Goal: Task Accomplishment & Management: Complete application form

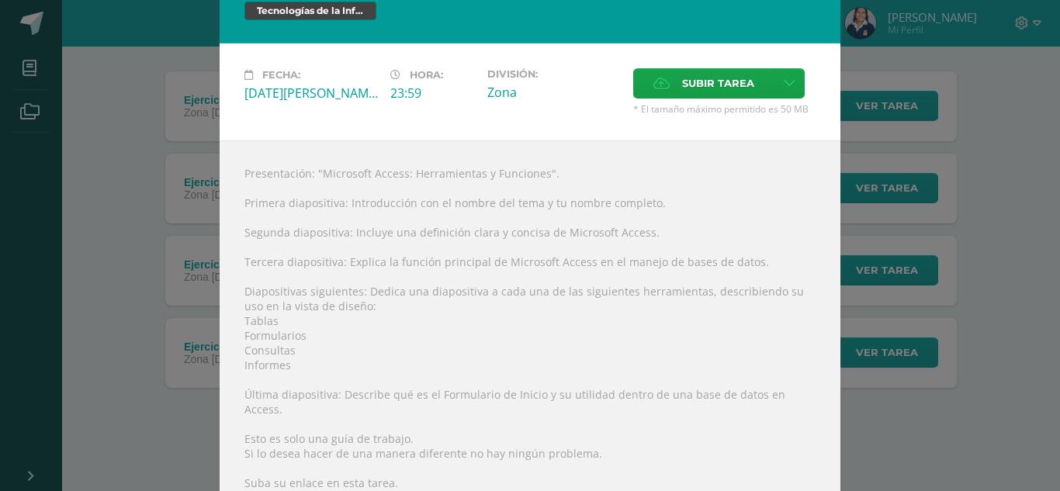
scroll to position [22, 0]
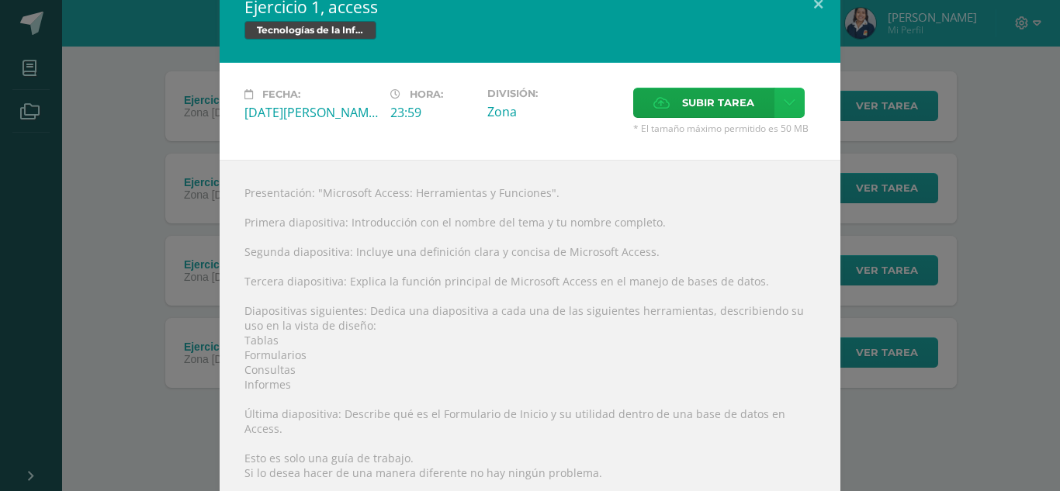
click at [784, 102] on icon at bounding box center [790, 102] width 12 height 13
click at [732, 137] on span "Subir enlace" at bounding box center [716, 136] width 65 height 15
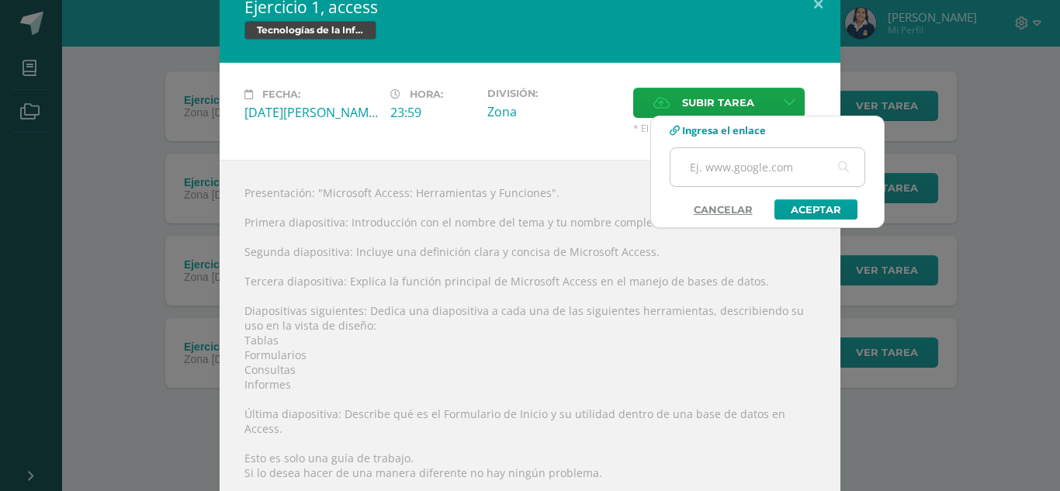
drag, startPoint x: 732, startPoint y: 168, endPoint x: 707, endPoint y: 171, distance: 25.0
click at [707, 171] on input "text" at bounding box center [767, 167] width 194 height 38
drag, startPoint x: 707, startPoint y: 171, endPoint x: 686, endPoint y: 172, distance: 21.0
click at [686, 172] on input "text" at bounding box center [767, 167] width 194 height 38
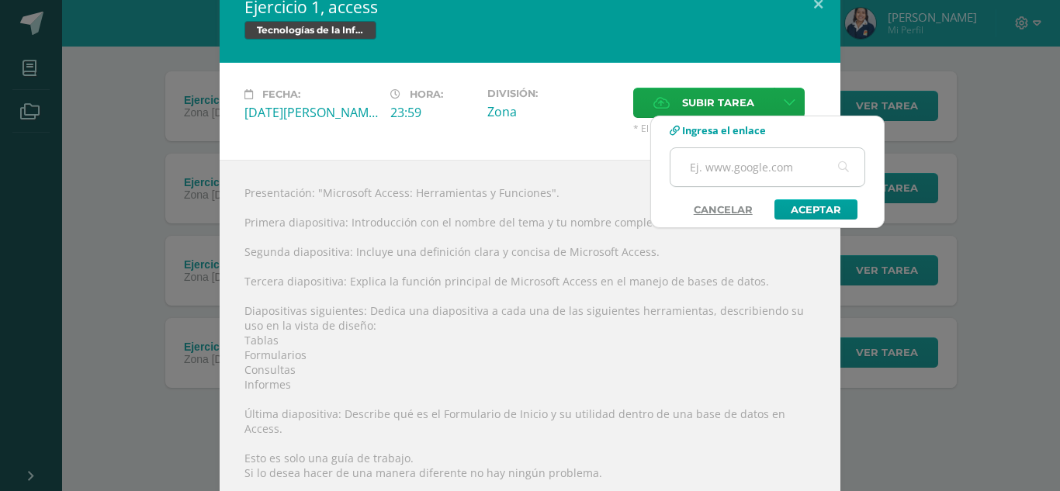
click at [686, 172] on input "text" at bounding box center [767, 167] width 194 height 38
drag, startPoint x: 686, startPoint y: 172, endPoint x: 715, endPoint y: 171, distance: 29.5
click at [715, 171] on input "text" at bounding box center [767, 167] width 194 height 38
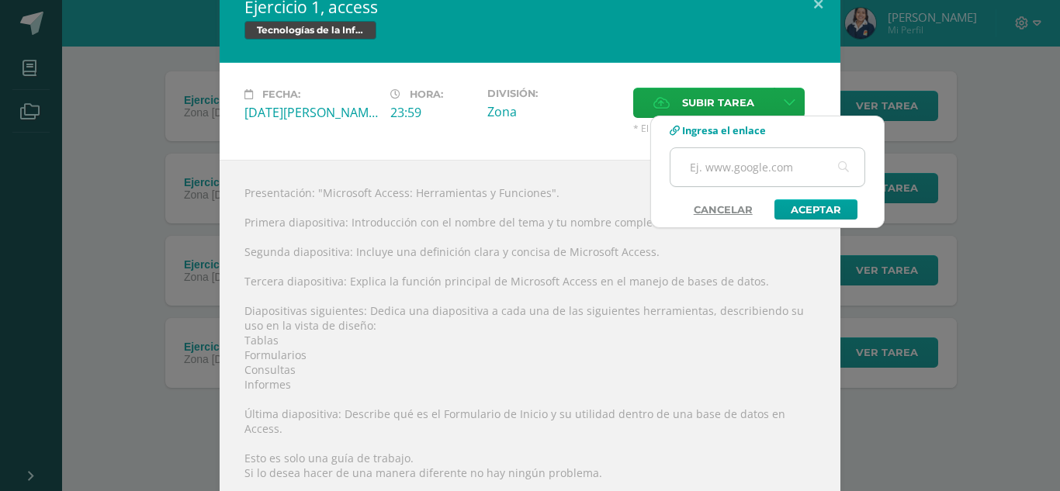
click at [715, 171] on input "text" at bounding box center [767, 167] width 194 height 38
click at [730, 130] on span "Ingresa el enlace" at bounding box center [724, 130] width 84 height 14
drag, startPoint x: 732, startPoint y: 168, endPoint x: 711, endPoint y: 171, distance: 21.8
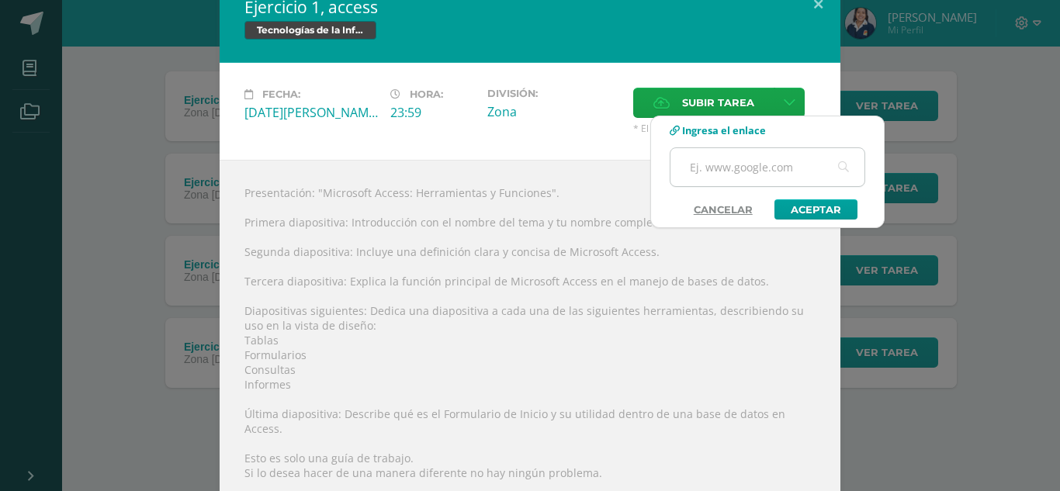
click at [711, 171] on input "text" at bounding box center [767, 167] width 194 height 38
click at [796, 208] on link "Aceptar" at bounding box center [815, 209] width 83 height 20
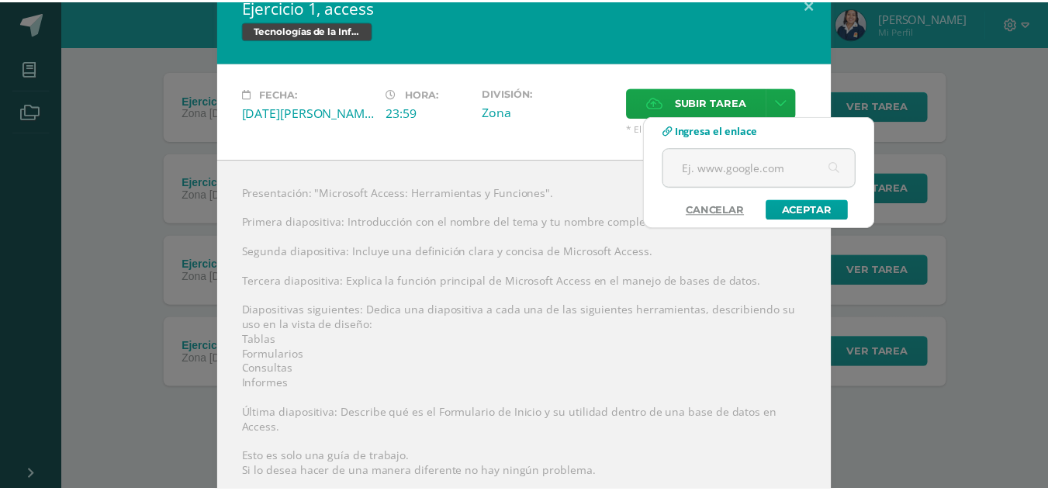
scroll to position [0, 0]
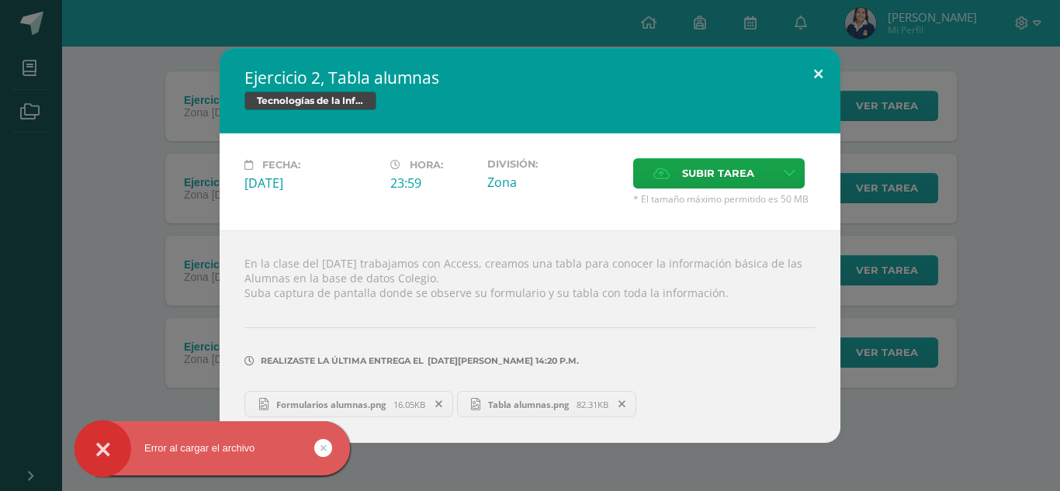
click at [814, 87] on button at bounding box center [818, 74] width 44 height 53
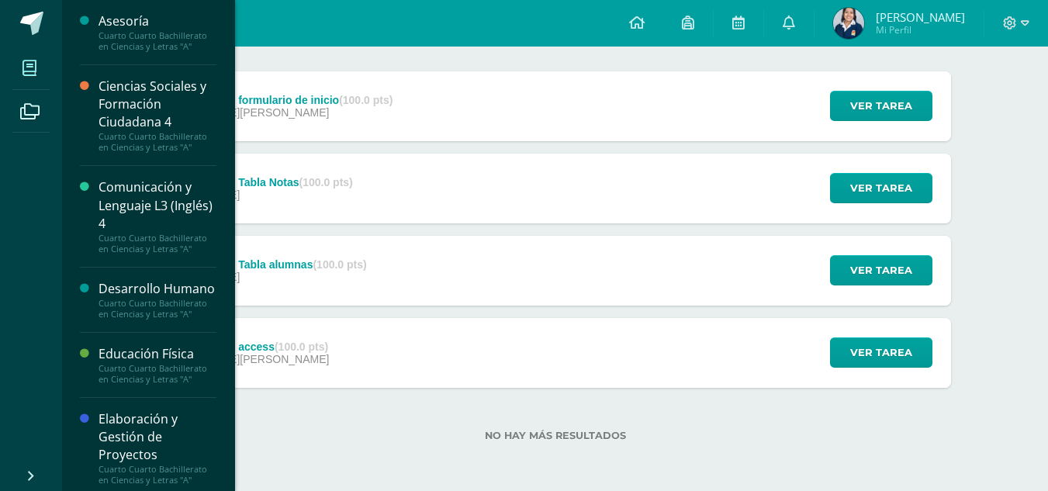
click at [44, 68] on span at bounding box center [29, 67] width 35 height 35
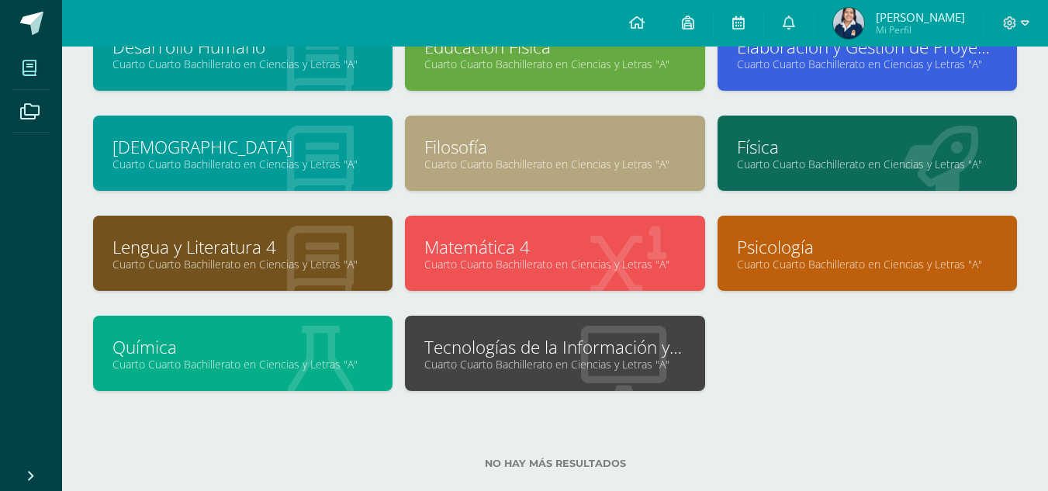
scroll to position [261, 0]
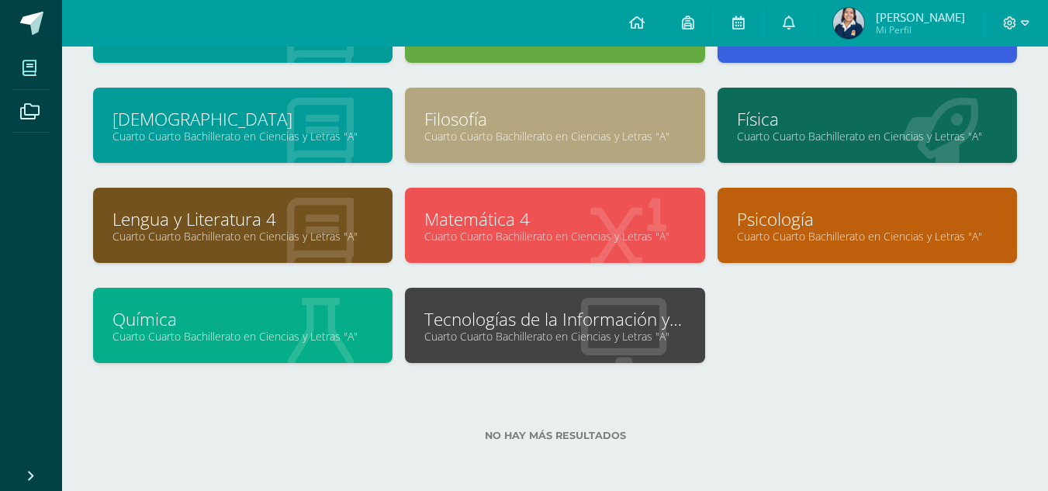
click at [585, 320] on link "Tecnologías de la Información y la Comunicación 4" at bounding box center [554, 319] width 261 height 24
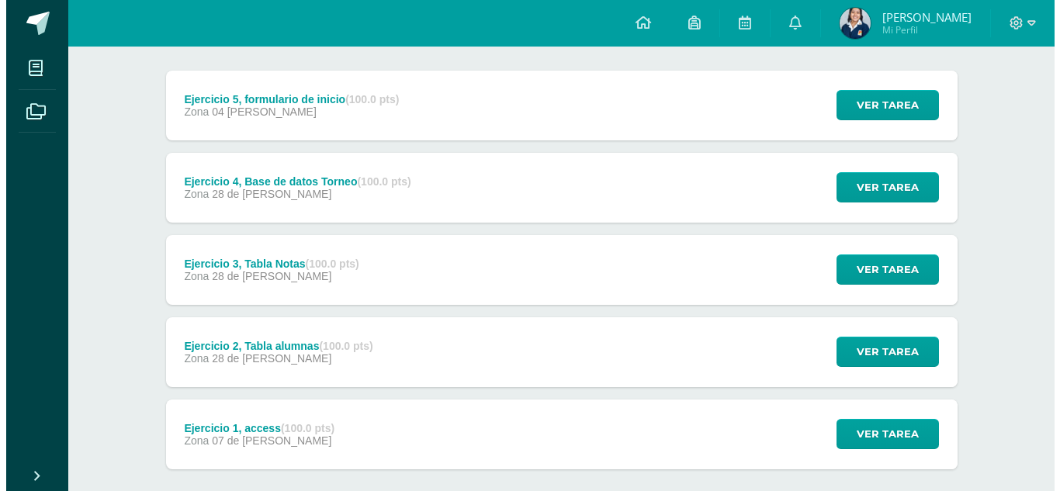
scroll to position [269, 0]
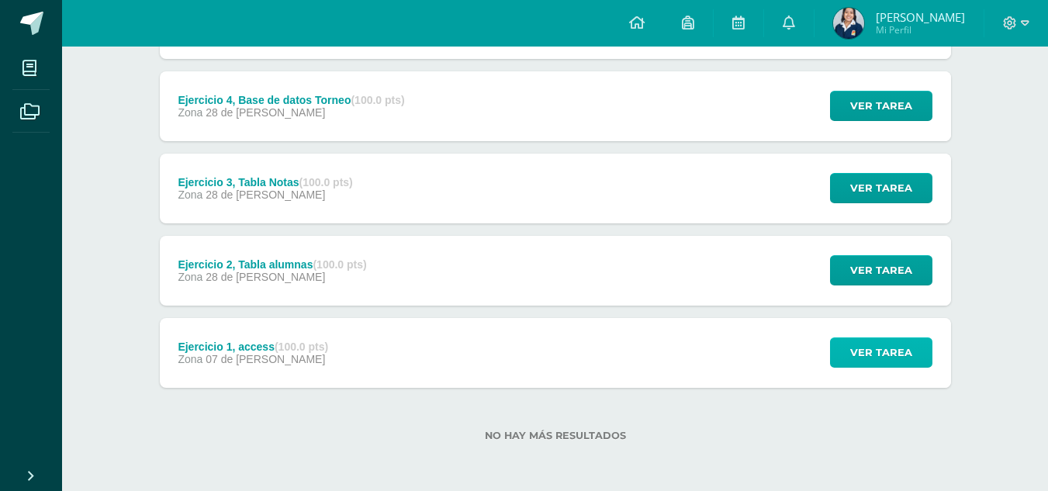
click at [884, 368] on button "Ver tarea" at bounding box center [881, 352] width 102 height 30
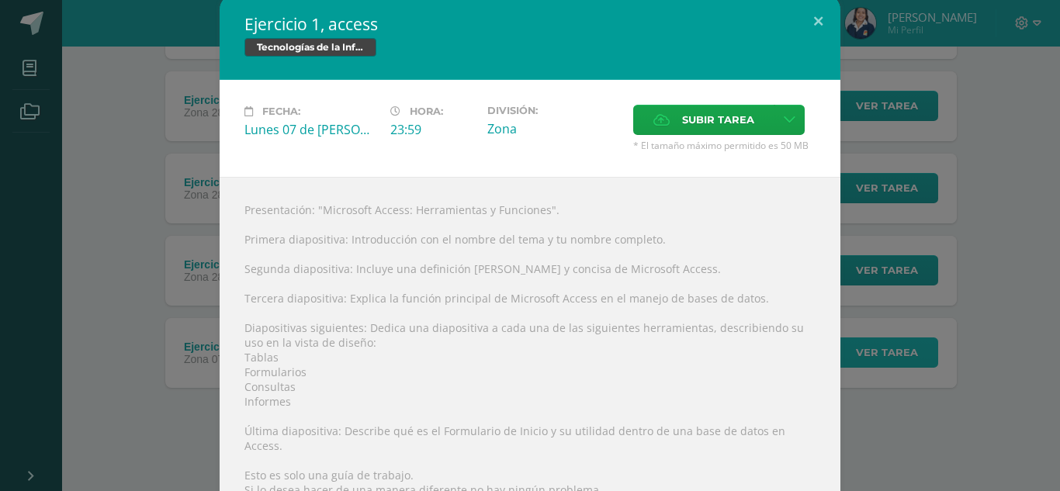
scroll to position [11, 0]
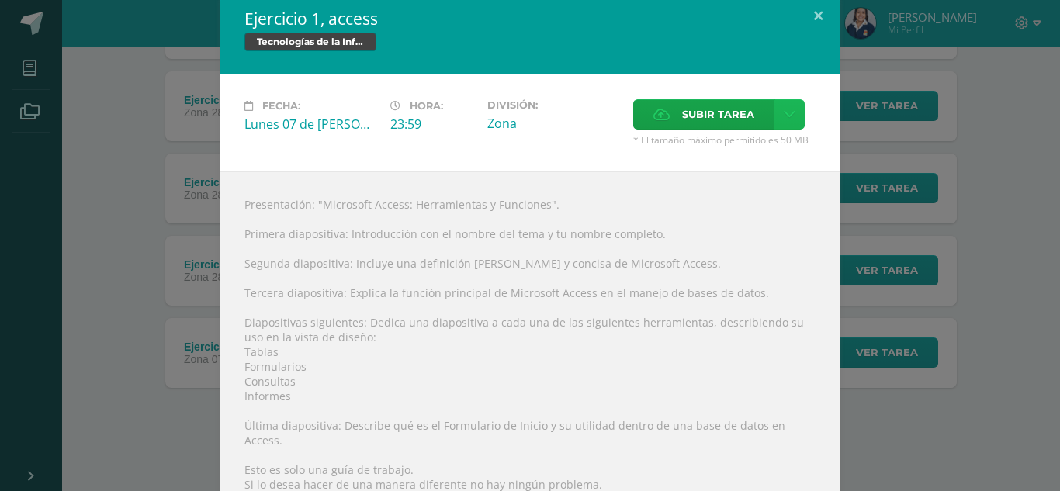
click at [784, 114] on icon at bounding box center [790, 114] width 12 height 13
click at [719, 147] on span "Subir enlace" at bounding box center [716, 147] width 65 height 15
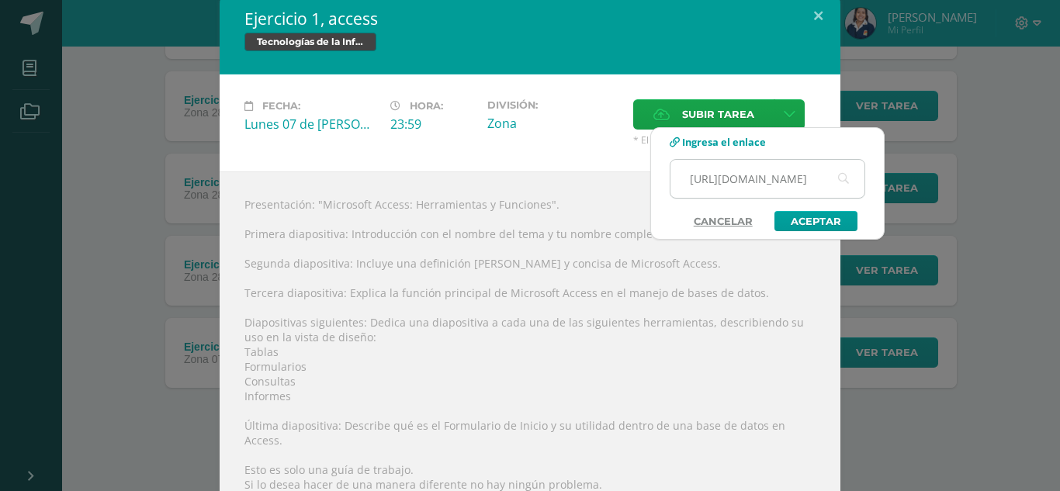
scroll to position [0, 0]
type input "h"
click at [746, 181] on input "text" at bounding box center [767, 179] width 194 height 38
drag, startPoint x: 808, startPoint y: 182, endPoint x: 682, endPoint y: 181, distance: 126.5
click at [682, 181] on input "https://www.canva.com/design/DAGshKyz72Y/kmwIsHpxj_JIuHLm2UStyA/edit?utm_conten…" at bounding box center [767, 179] width 194 height 38
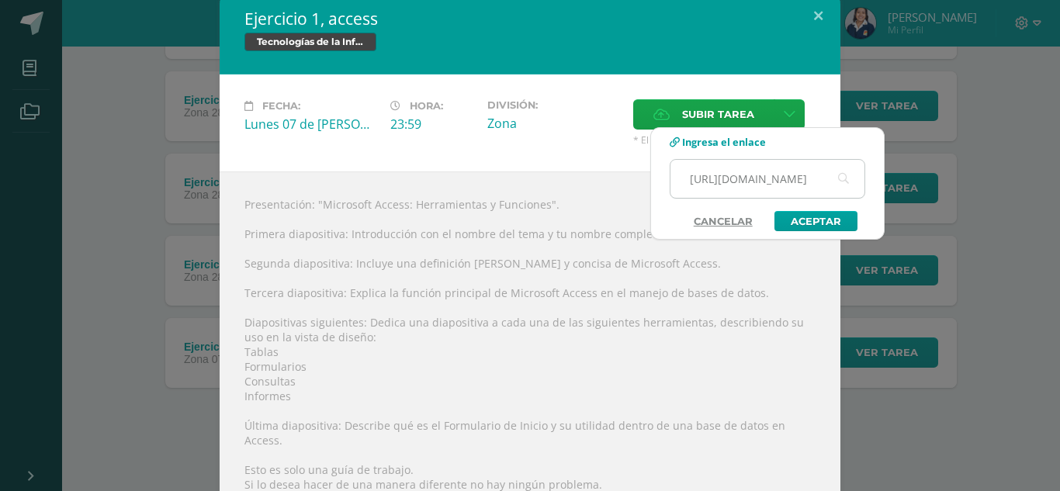
type input "https://www.canva.com/design/DAGshKyz72Y/kmwIsHpxj_JIuHLm2UStyA/edit?utm_conten…"
drag, startPoint x: 721, startPoint y: 181, endPoint x: 665, endPoint y: 209, distance: 62.8
click at [665, 209] on div "Ingresa el enlace https://www.canva.com/design/DAGshKyz72Y/kmwIsHpxj_JIuHLm2USt…" at bounding box center [767, 183] width 233 height 95
click at [807, 223] on link "Aceptar" at bounding box center [815, 221] width 83 height 20
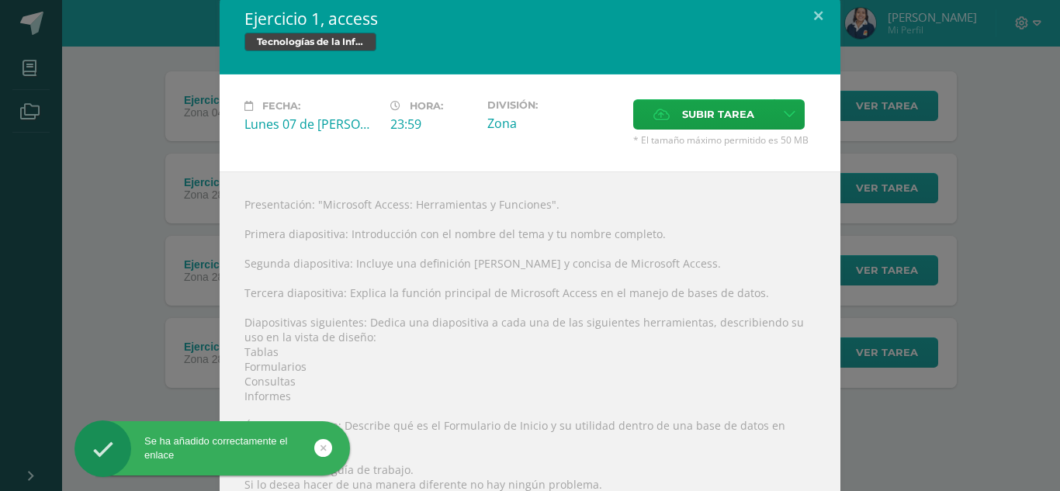
scroll to position [131, 0]
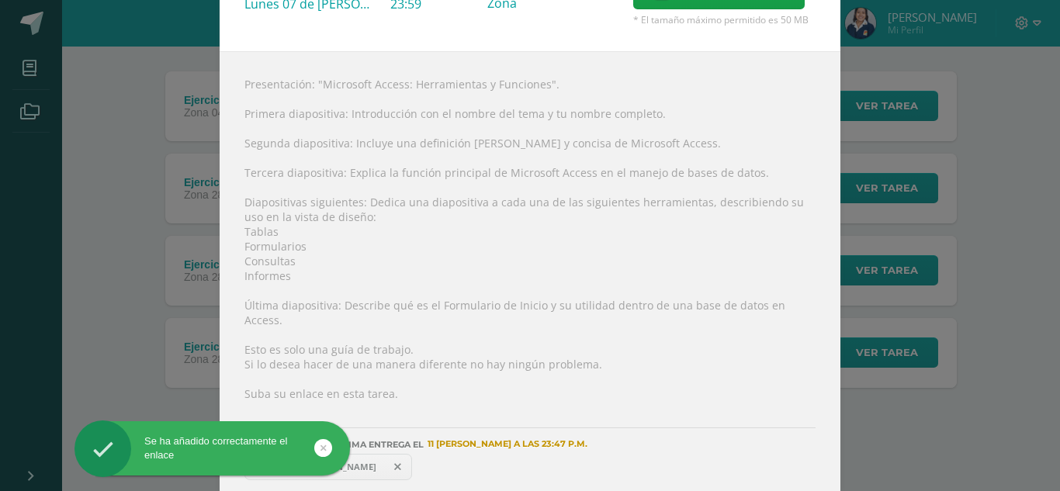
click at [382, 461] on span "https://www.canva.com/design/DAGshKyz72Y/kmwIsHpxj_JIuHLm2UStyA/edit?utm_conten…" at bounding box center [328, 467] width 112 height 12
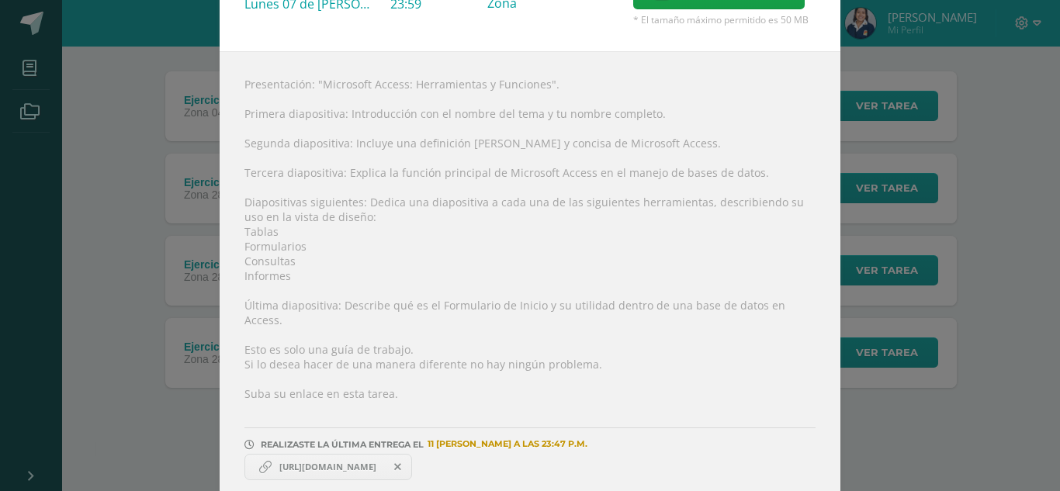
click at [331, 452] on body "Se ha añadido correctamente el enlace Ejercicio 1, access Tecnologías de la Inf…" at bounding box center [530, 152] width 1060 height 678
click at [331, 461] on span "https://www.canva.com/design/DAGshKyz72Y/kmwIsHpxj_JIuHLm2UStyA/edit?utm_conten…" at bounding box center [328, 467] width 112 height 12
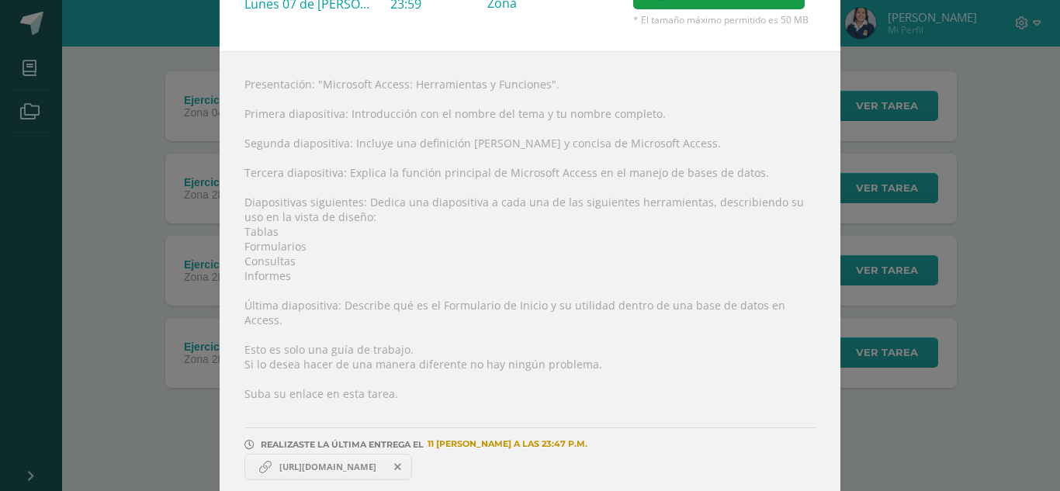
click at [331, 461] on span "https://www.canva.com/design/DAGshKyz72Y/kmwIsHpxj_JIuHLm2UStyA/edit?utm_conten…" at bounding box center [328, 467] width 112 height 12
